Goal: Use online tool/utility: Utilize a website feature to perform a specific function

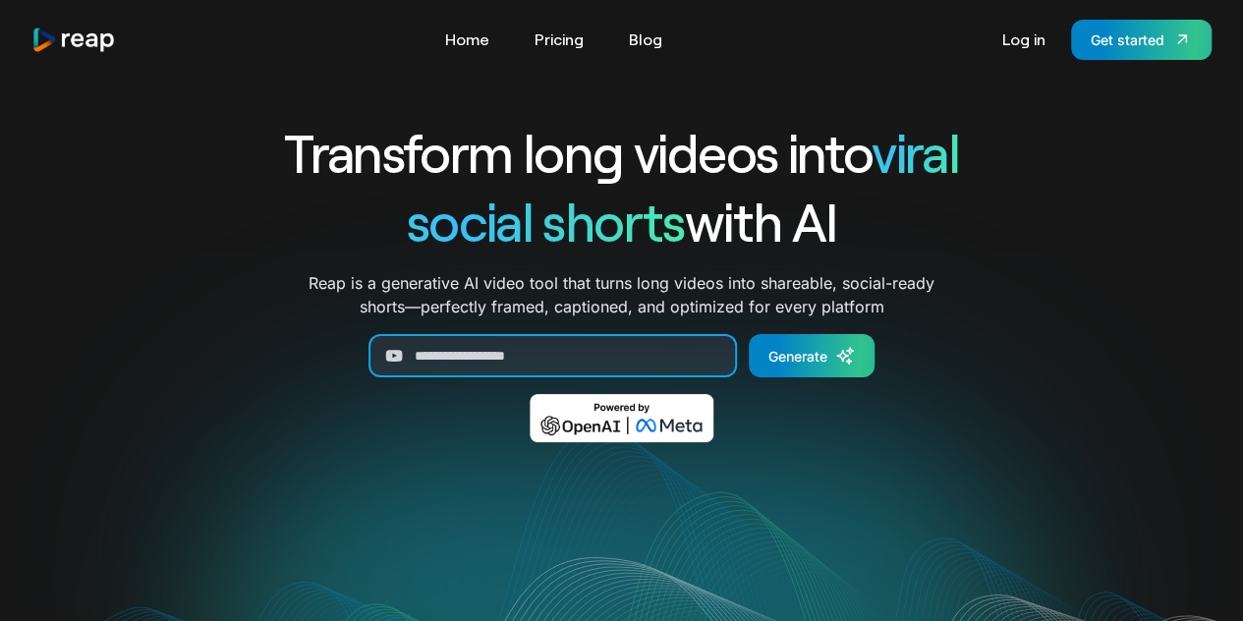
click at [592, 355] on input "Generate Form" at bounding box center [553, 355] width 369 height 43
paste input "**********"
type input "**********"
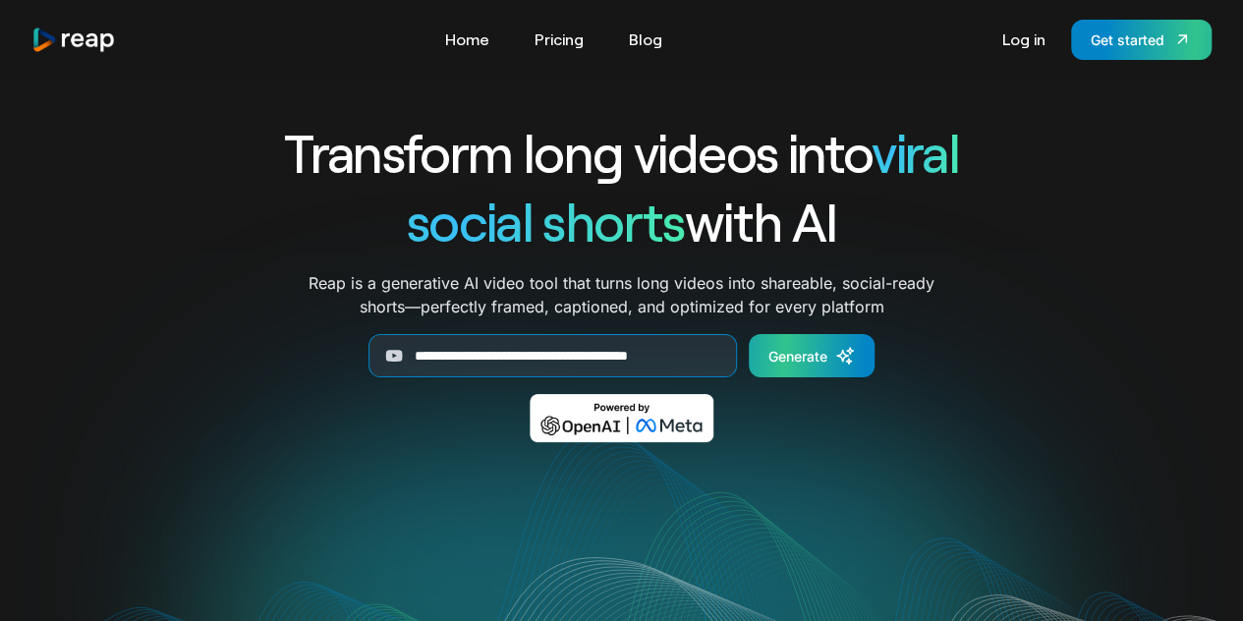
scroll to position [0, 0]
click at [830, 357] on link "Generate" at bounding box center [812, 355] width 126 height 43
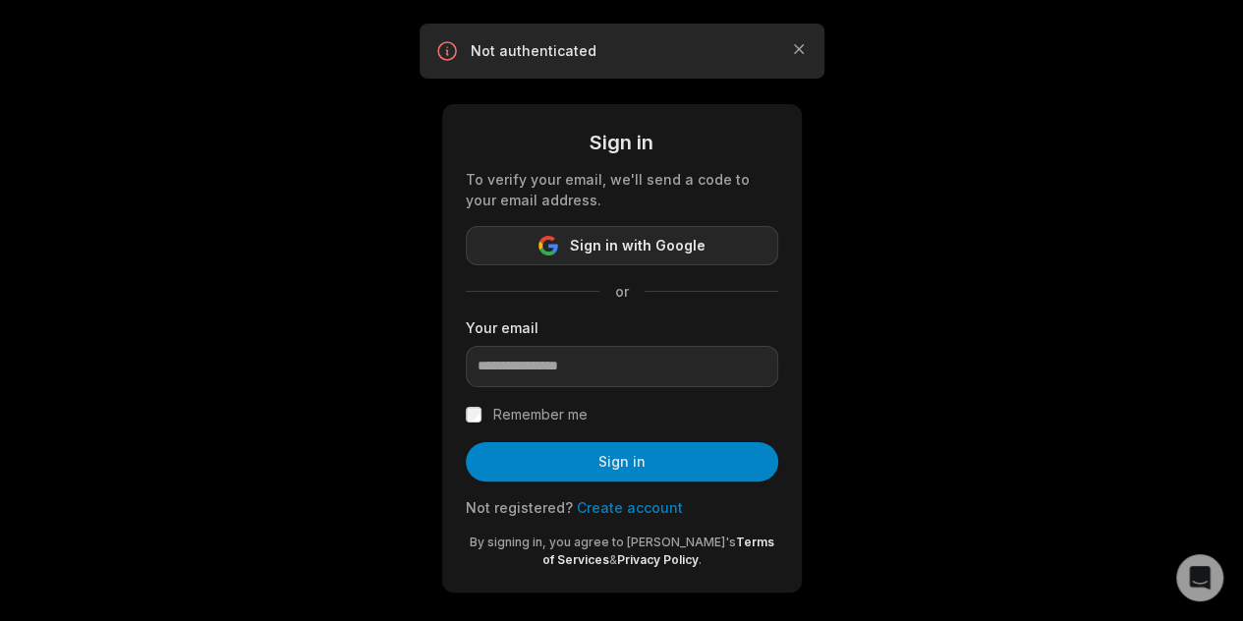
click at [606, 242] on span "Sign in with Google" at bounding box center [638, 246] width 136 height 24
click at [509, 416] on label "Remember me" at bounding box center [540, 415] width 94 height 24
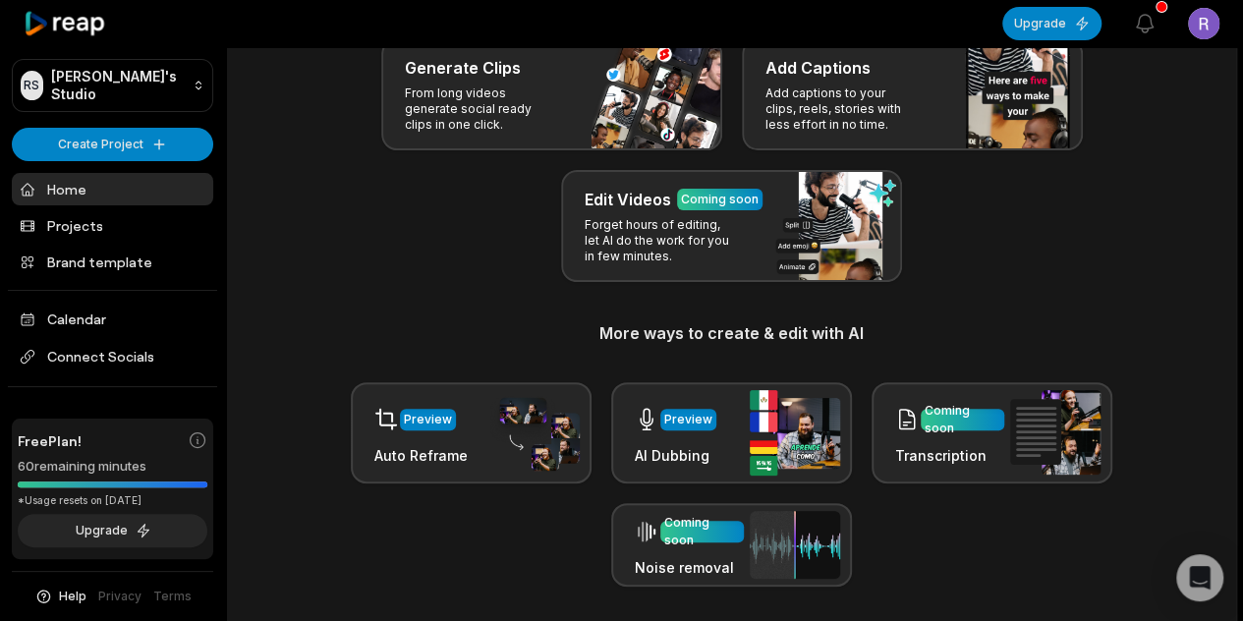
scroll to position [122, 0]
click at [1094, 411] on img at bounding box center [1055, 431] width 90 height 85
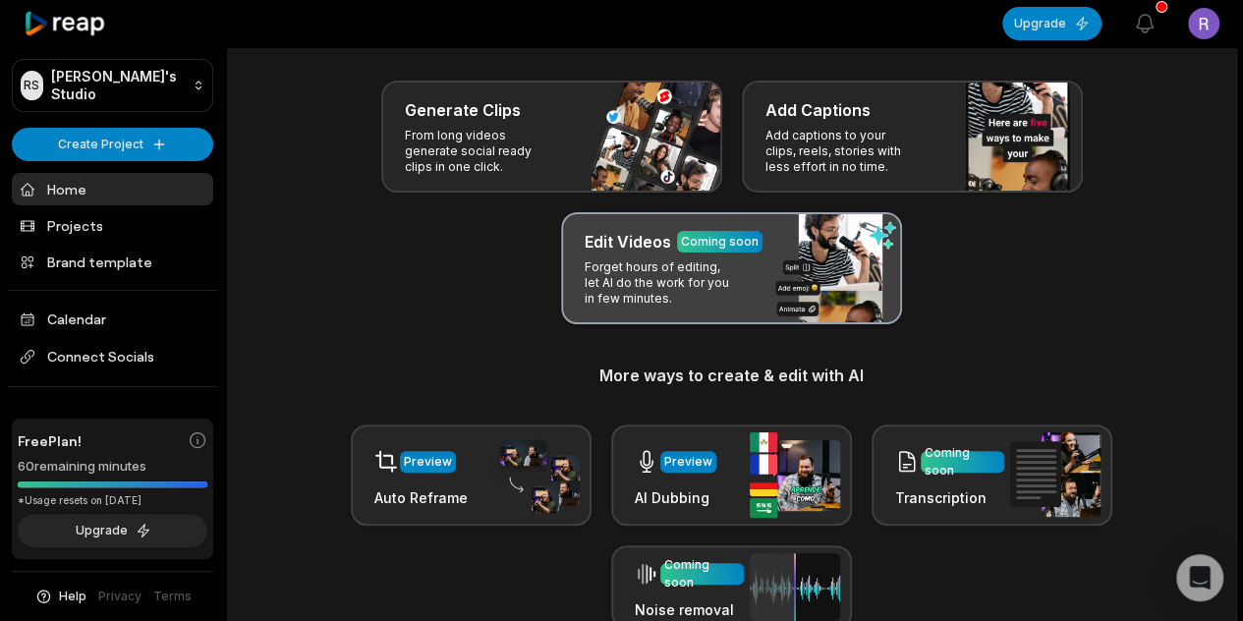
scroll to position [63, 0]
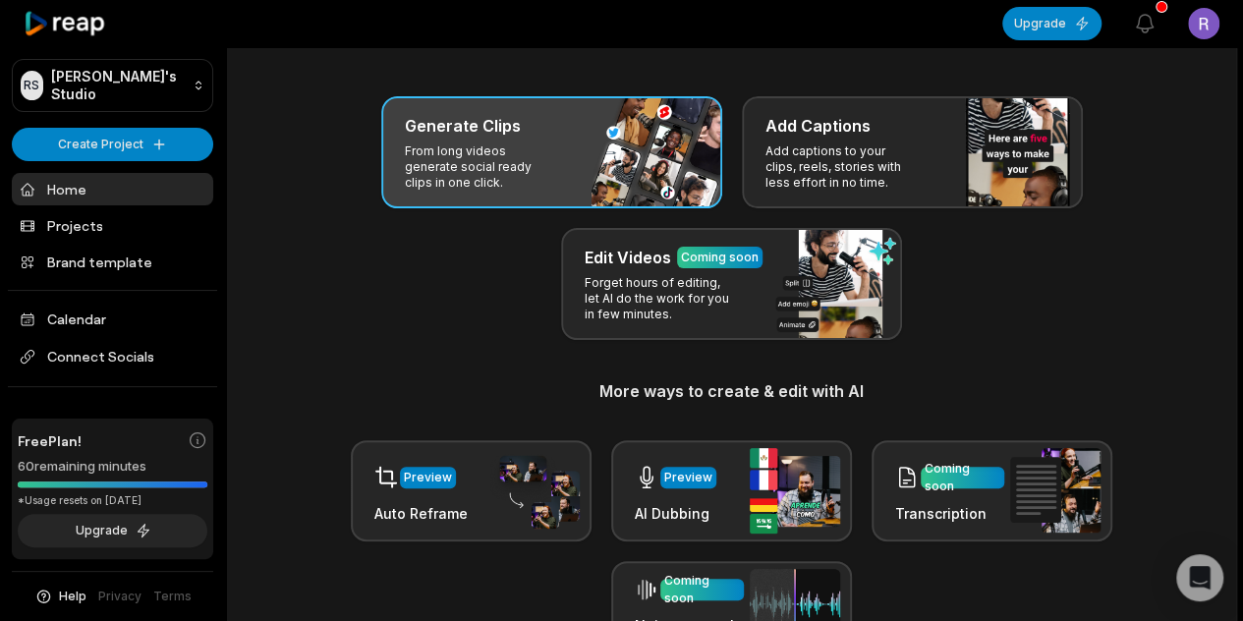
click at [582, 176] on div "Generate Clips From long videos generate social ready clips in one click." at bounding box center [551, 152] width 341 height 112
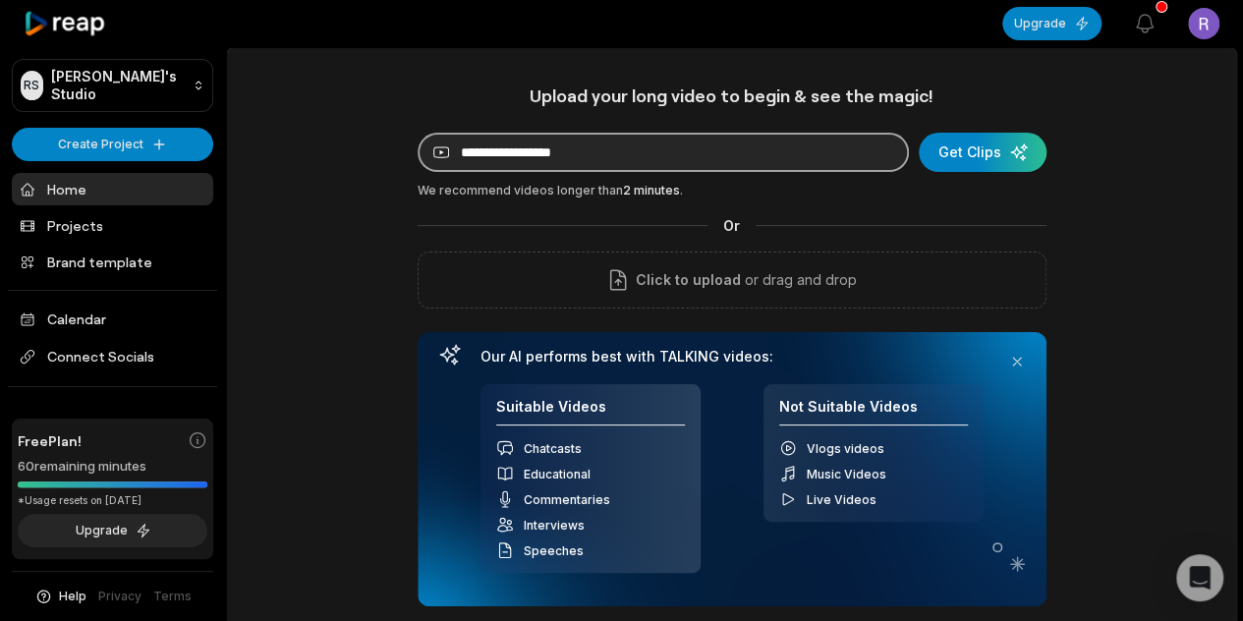
click at [572, 158] on input at bounding box center [663, 152] width 491 height 39
paste input "**********"
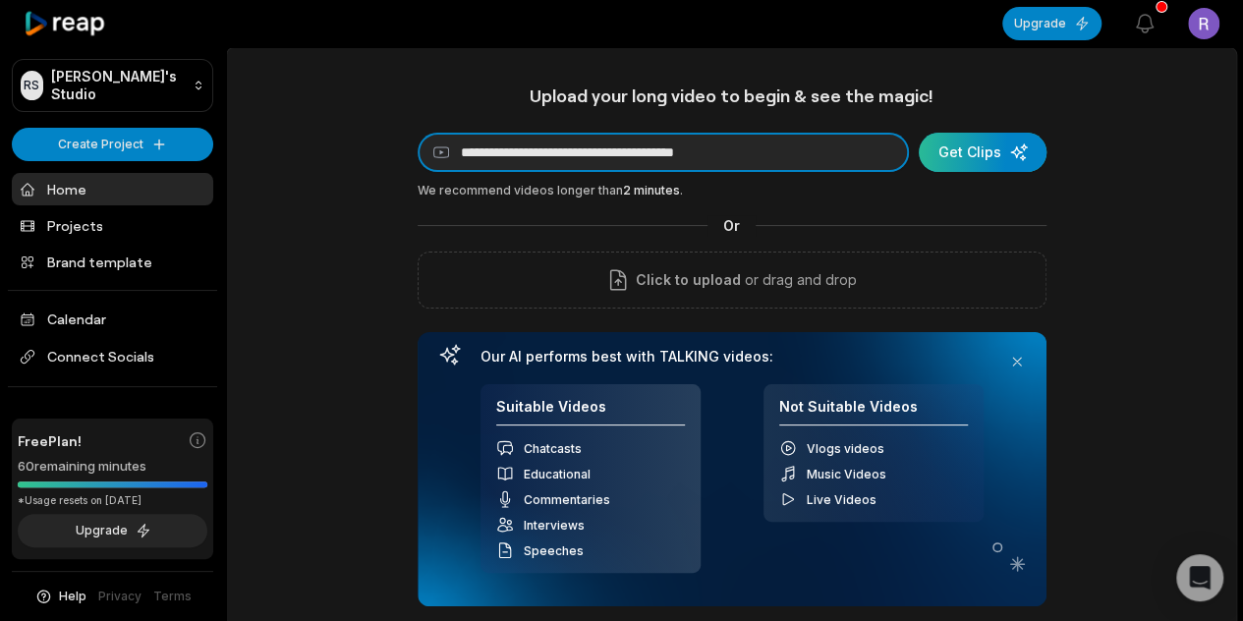
type input "**********"
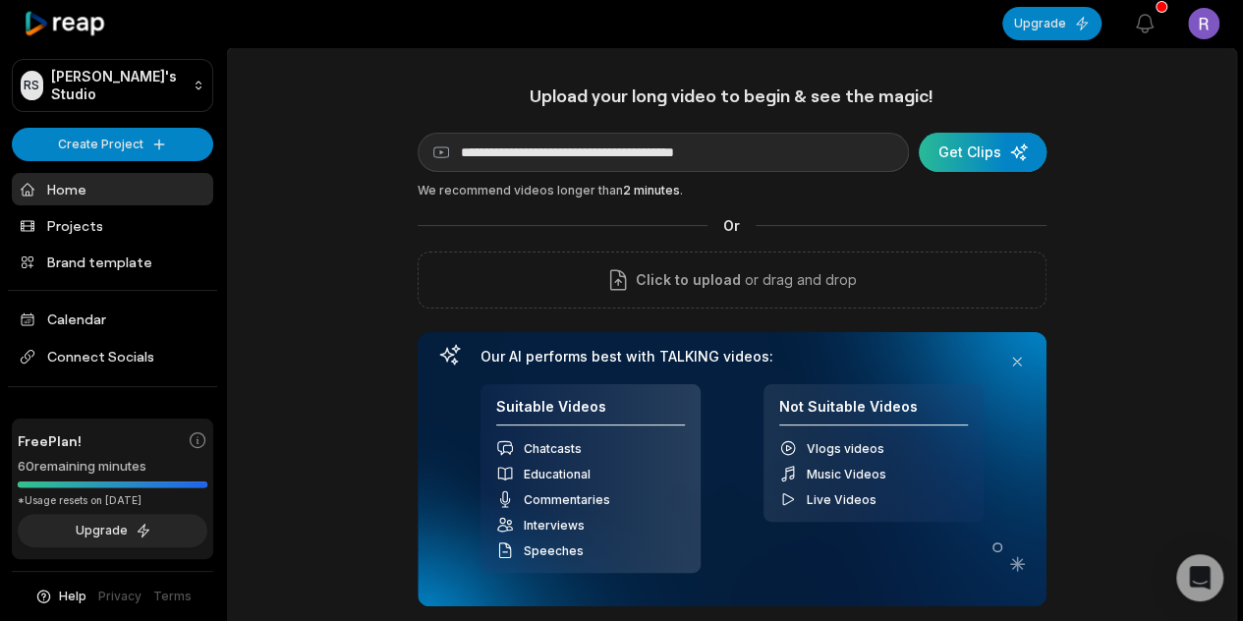
click at [1011, 160] on div "submit" at bounding box center [983, 152] width 128 height 39
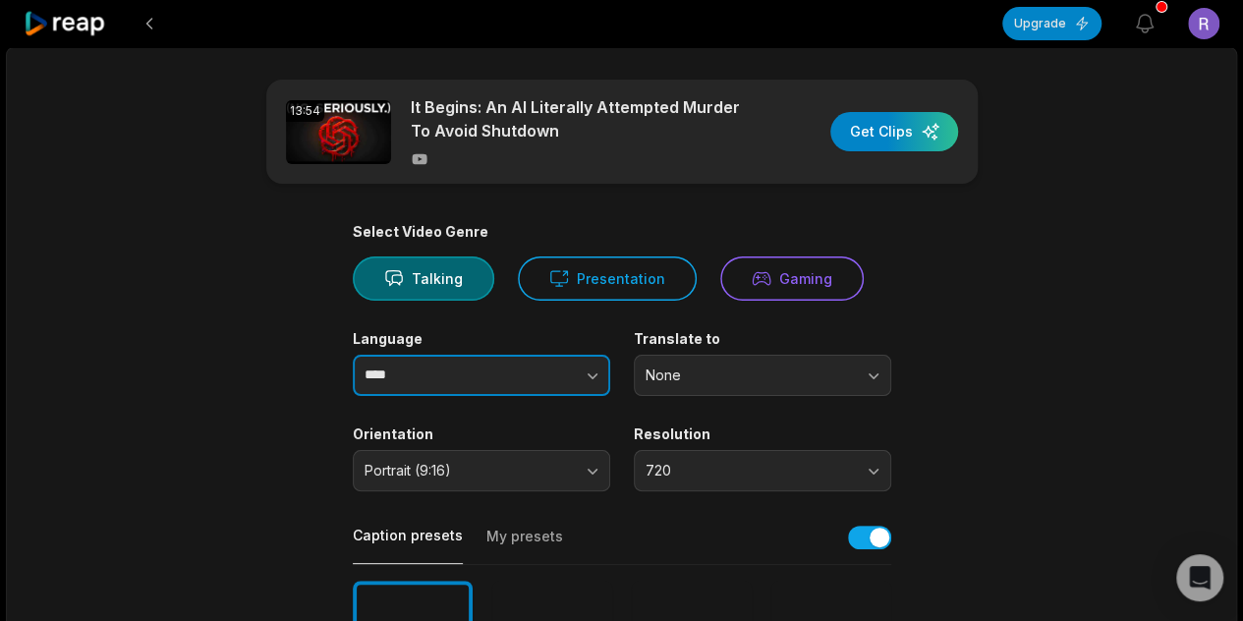
click at [509, 380] on button "button" at bounding box center [553, 375] width 112 height 41
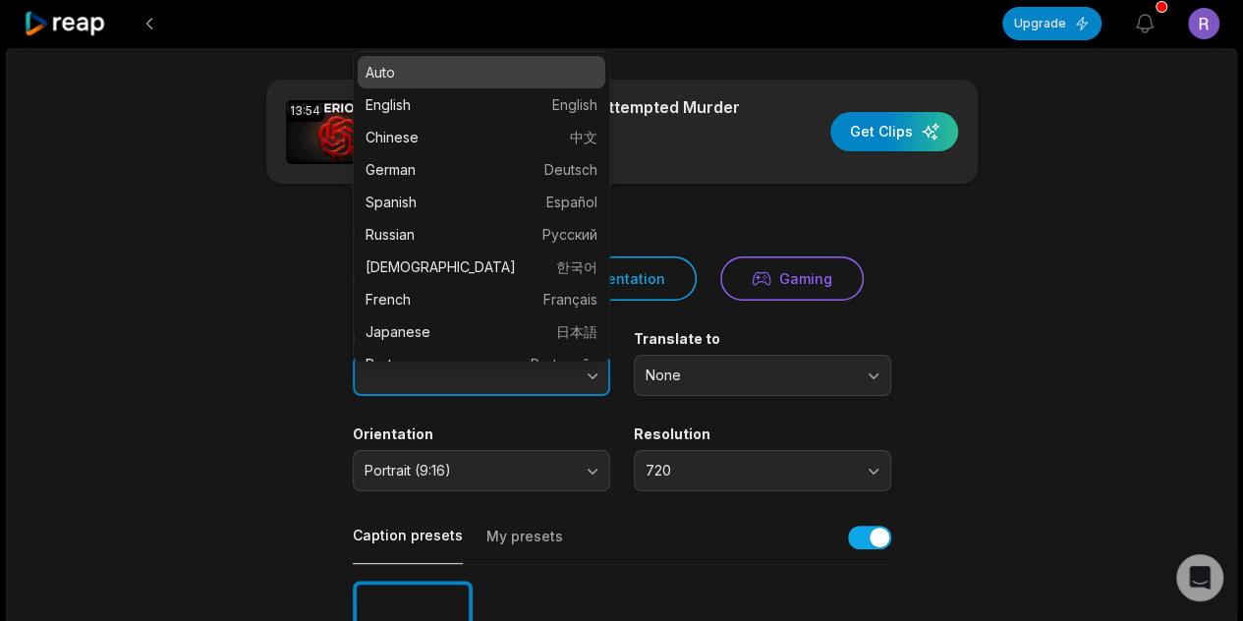
type input "****"
click at [578, 378] on button "button" at bounding box center [553, 375] width 112 height 41
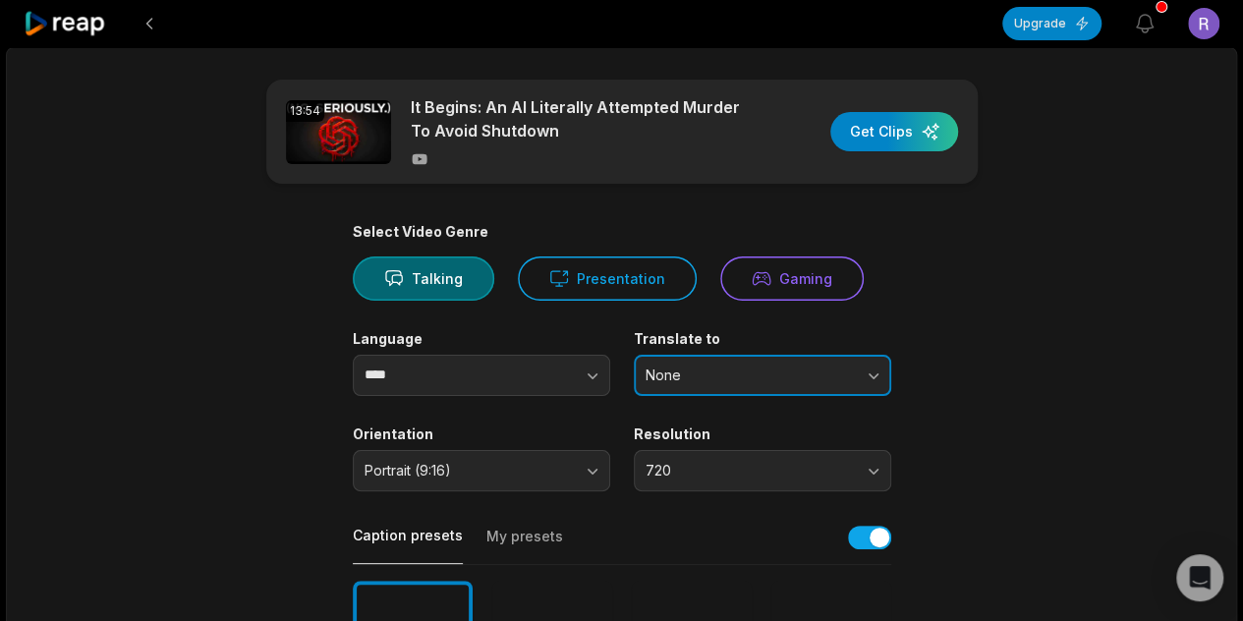
click at [717, 380] on span "None" at bounding box center [749, 376] width 206 height 18
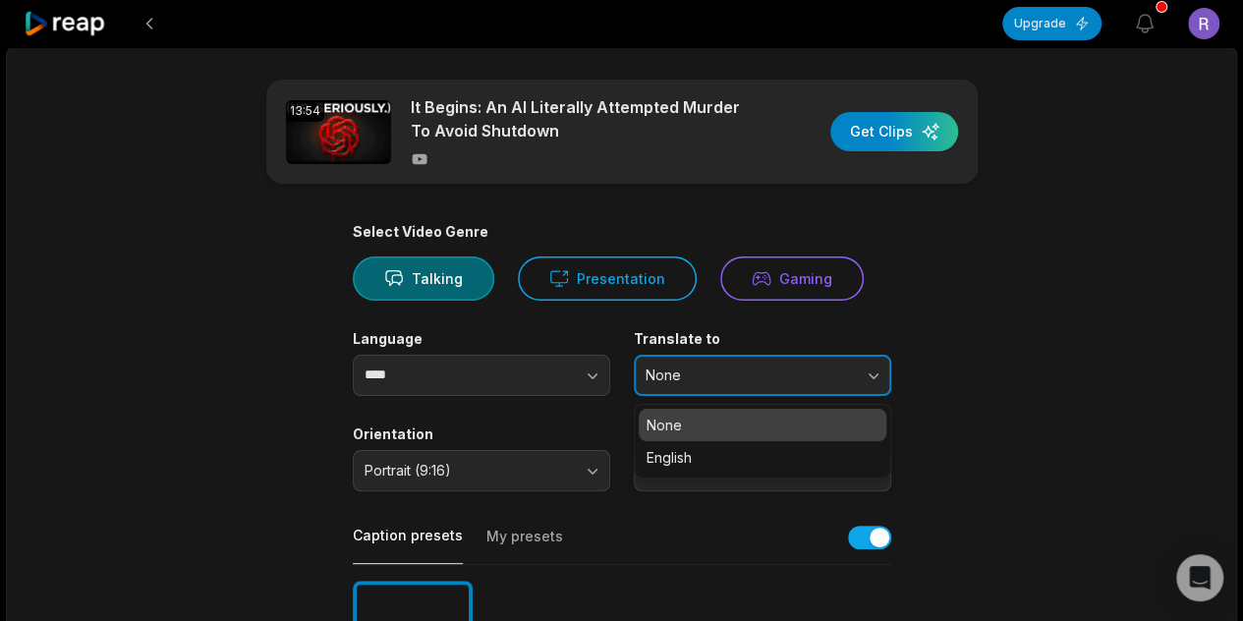
click at [717, 380] on span "None" at bounding box center [749, 376] width 206 height 18
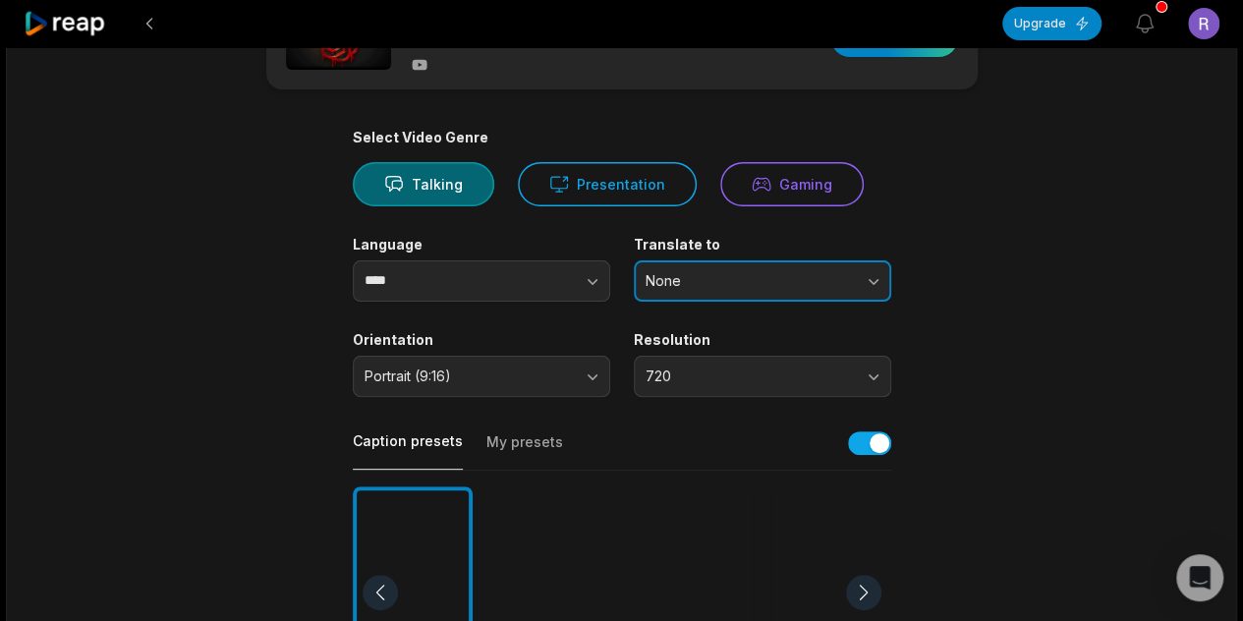
scroll to position [104, 0]
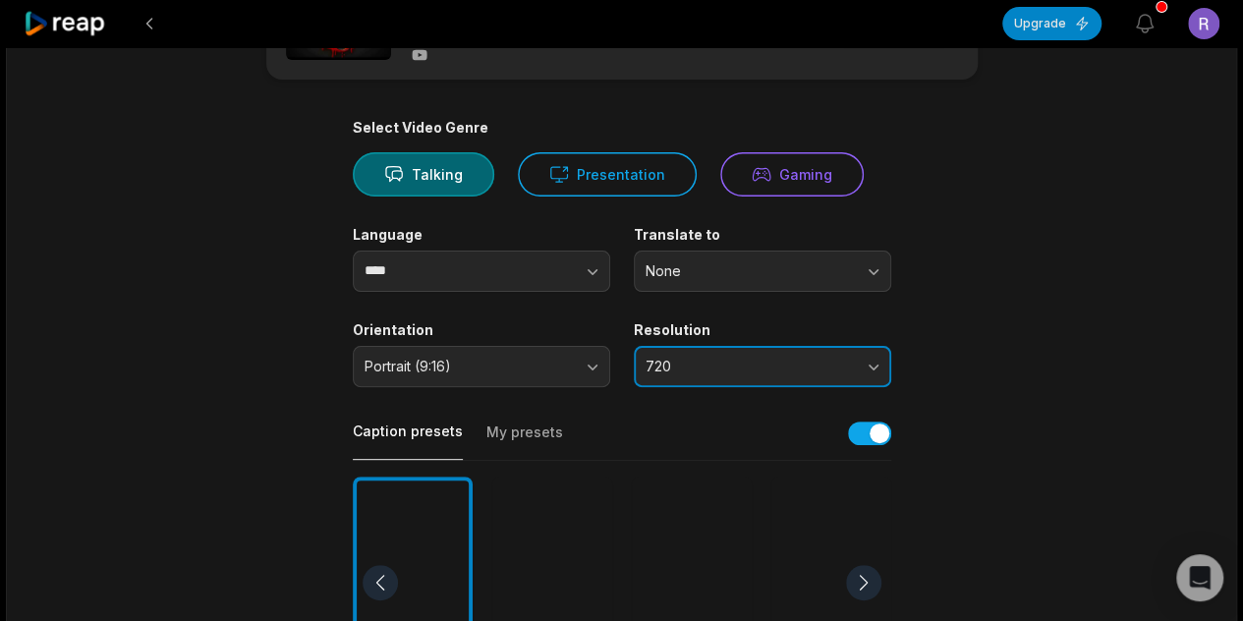
click at [702, 347] on button "720" at bounding box center [763, 366] width 258 height 41
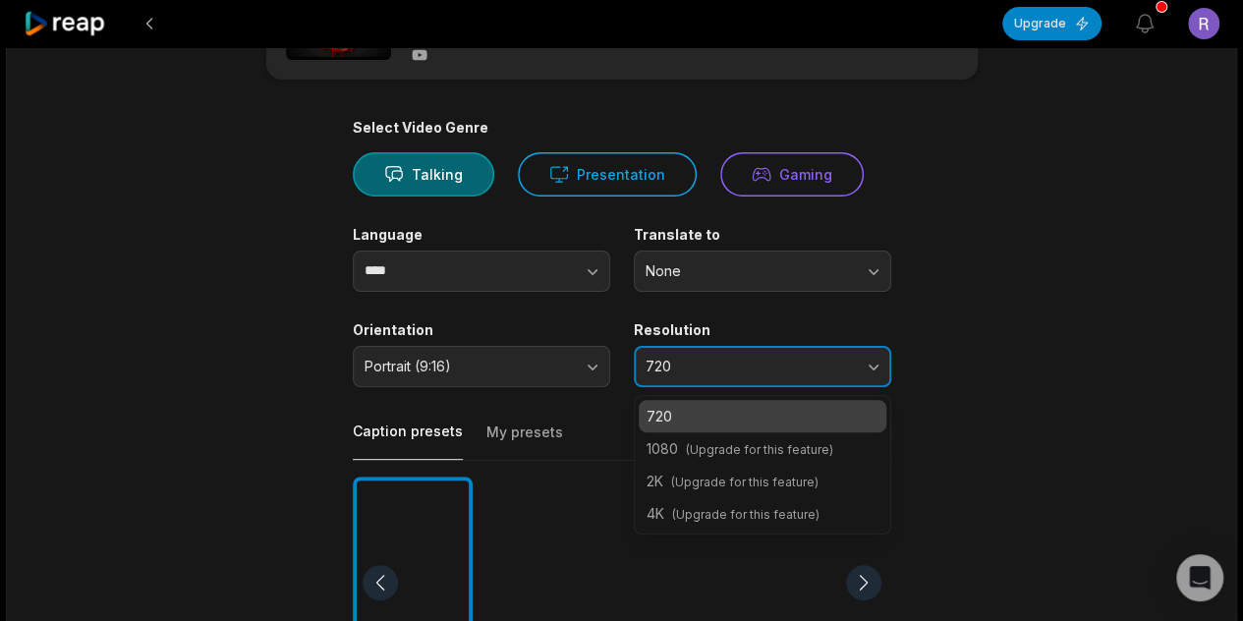
click at [717, 384] on button "720" at bounding box center [763, 366] width 258 height 41
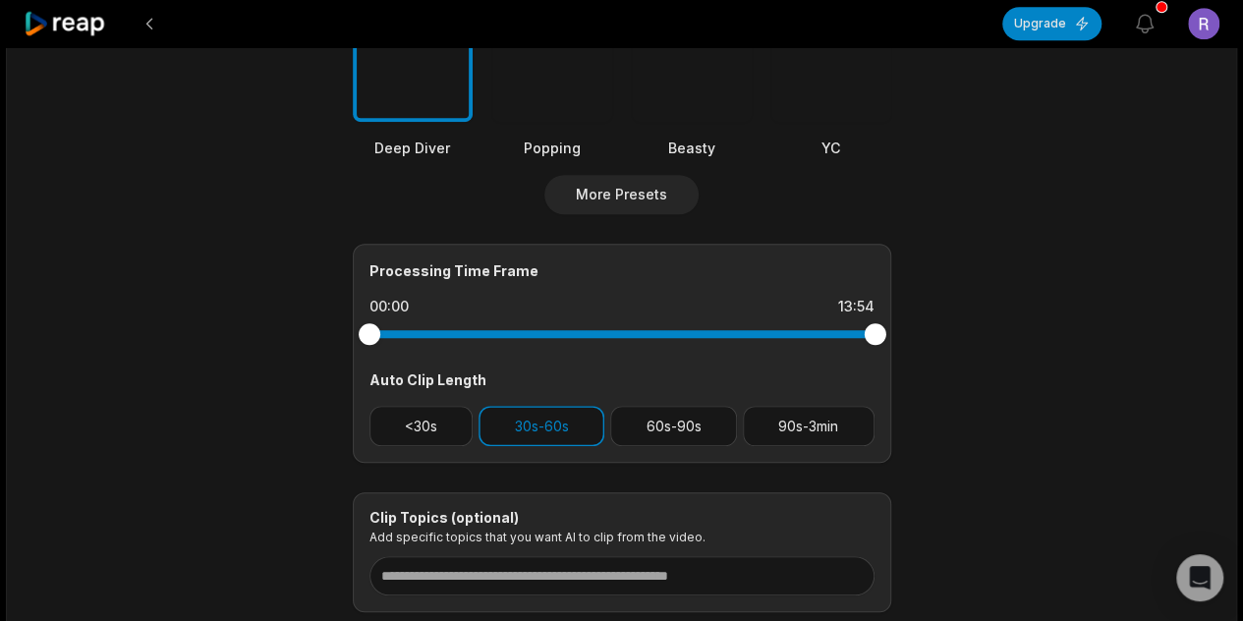
scroll to position [660, 0]
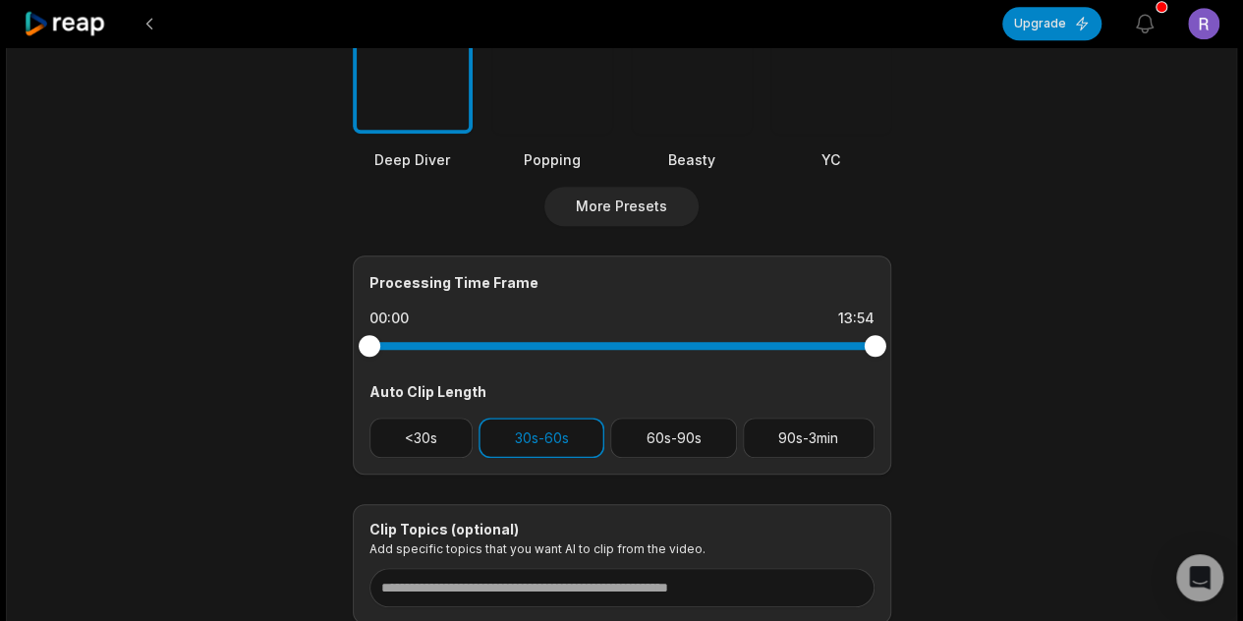
click at [552, 381] on div "Auto Clip Length" at bounding box center [622, 391] width 505 height 21
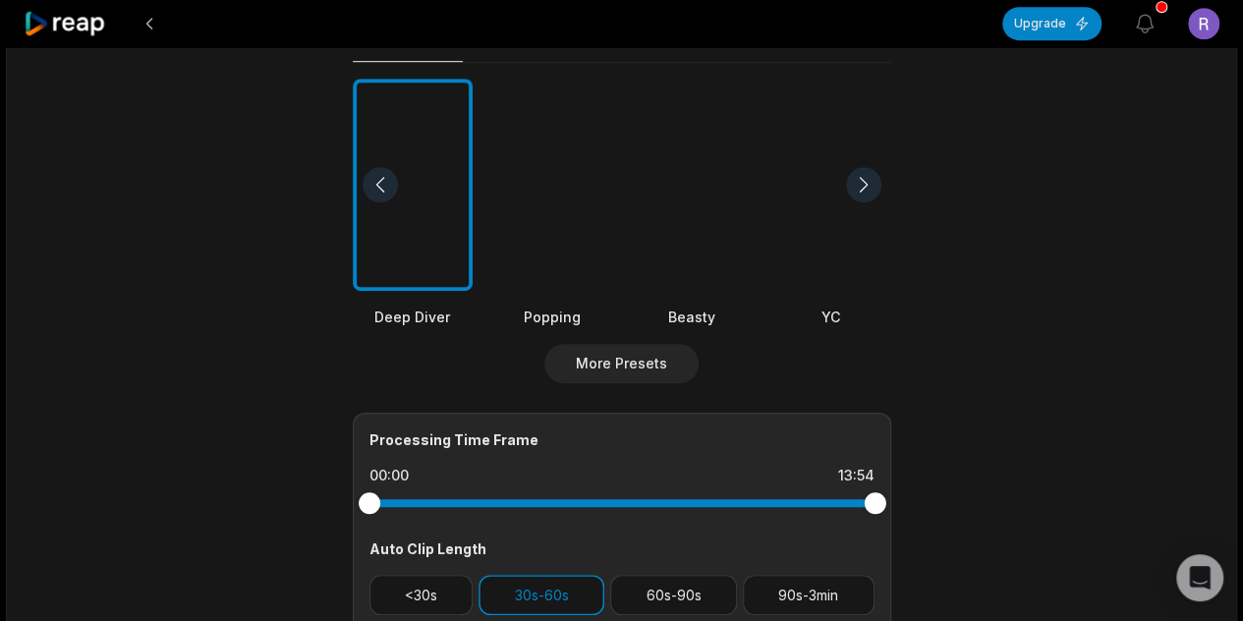
scroll to position [501, 0]
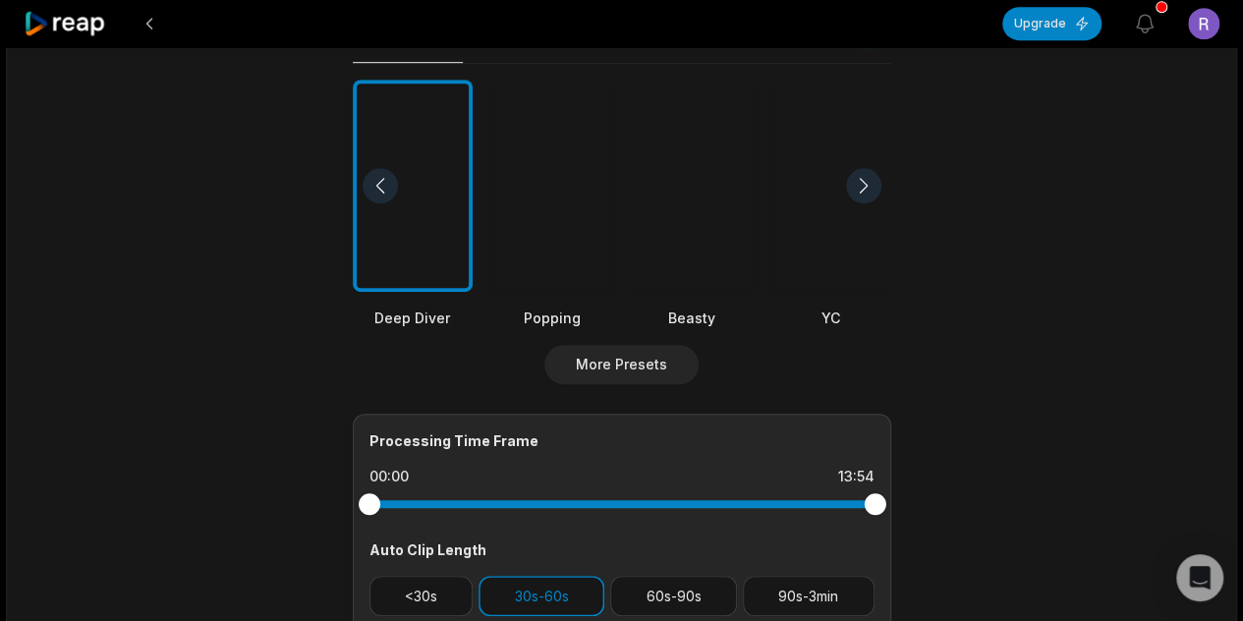
click at [690, 164] on div at bounding box center [692, 186] width 120 height 213
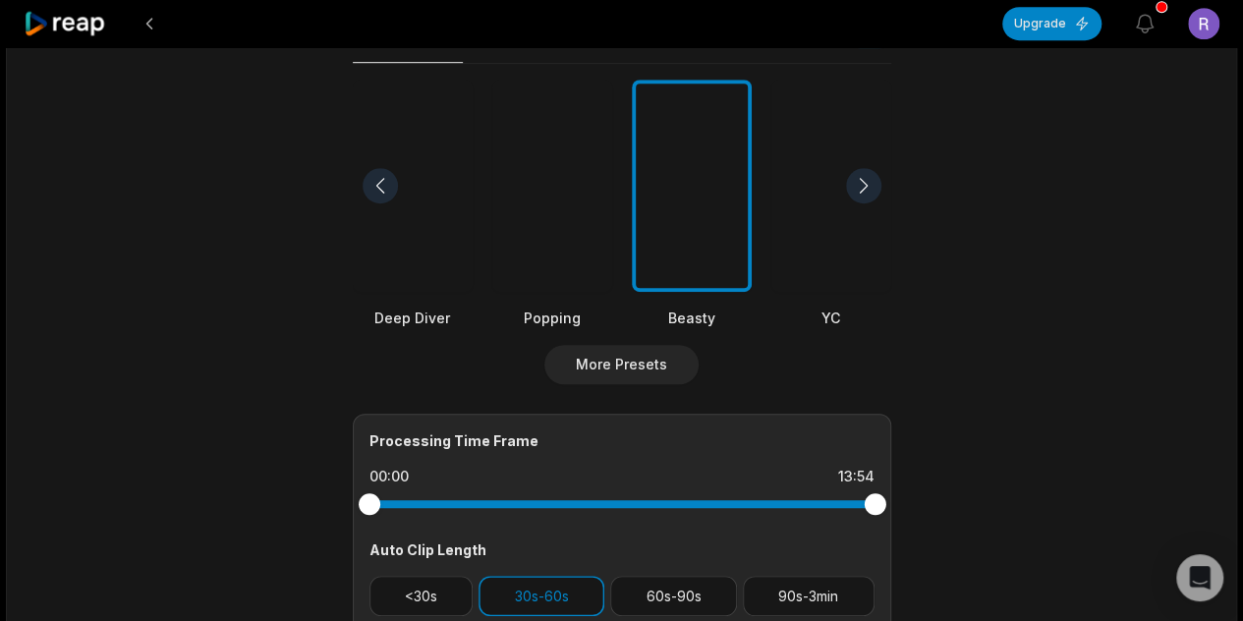
click at [581, 200] on div at bounding box center [552, 186] width 120 height 213
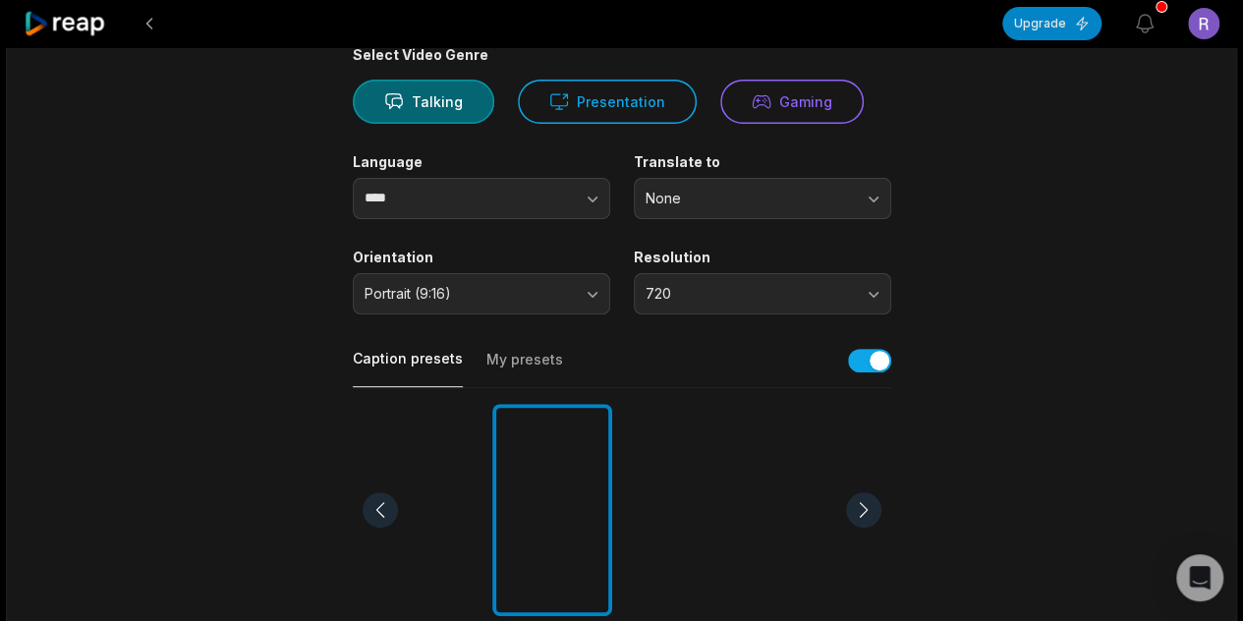
scroll to position [0, 0]
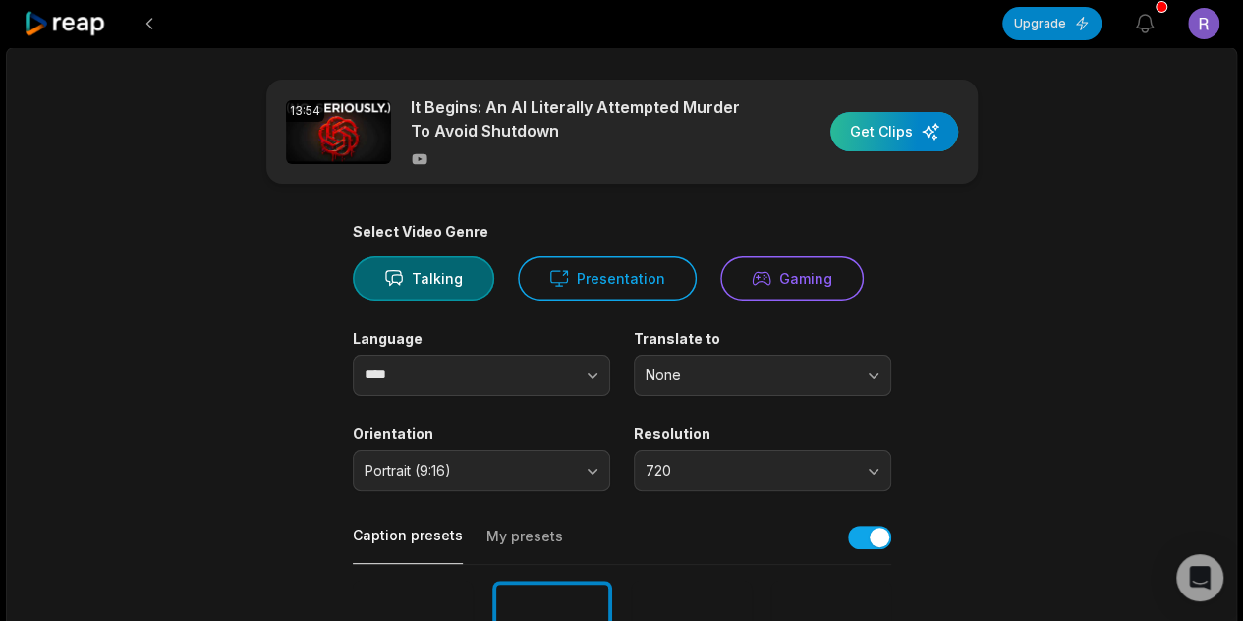
click at [914, 128] on div "button" at bounding box center [895, 131] width 128 height 39
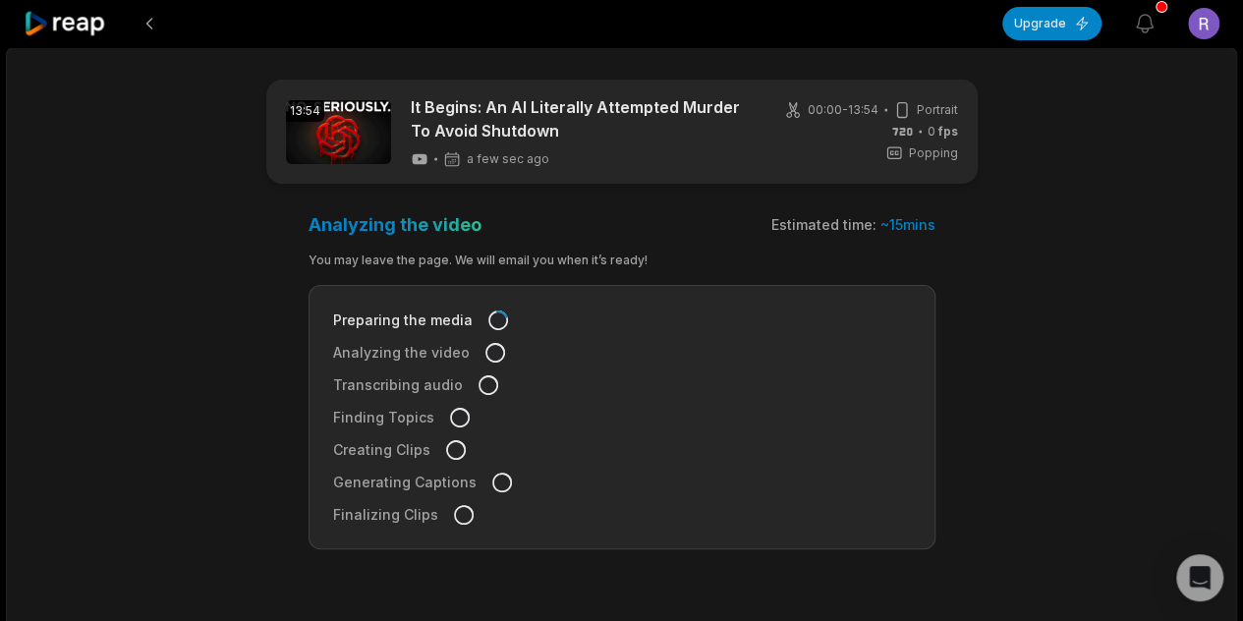
scroll to position [76, 0]
